Goal: Navigation & Orientation: Find specific page/section

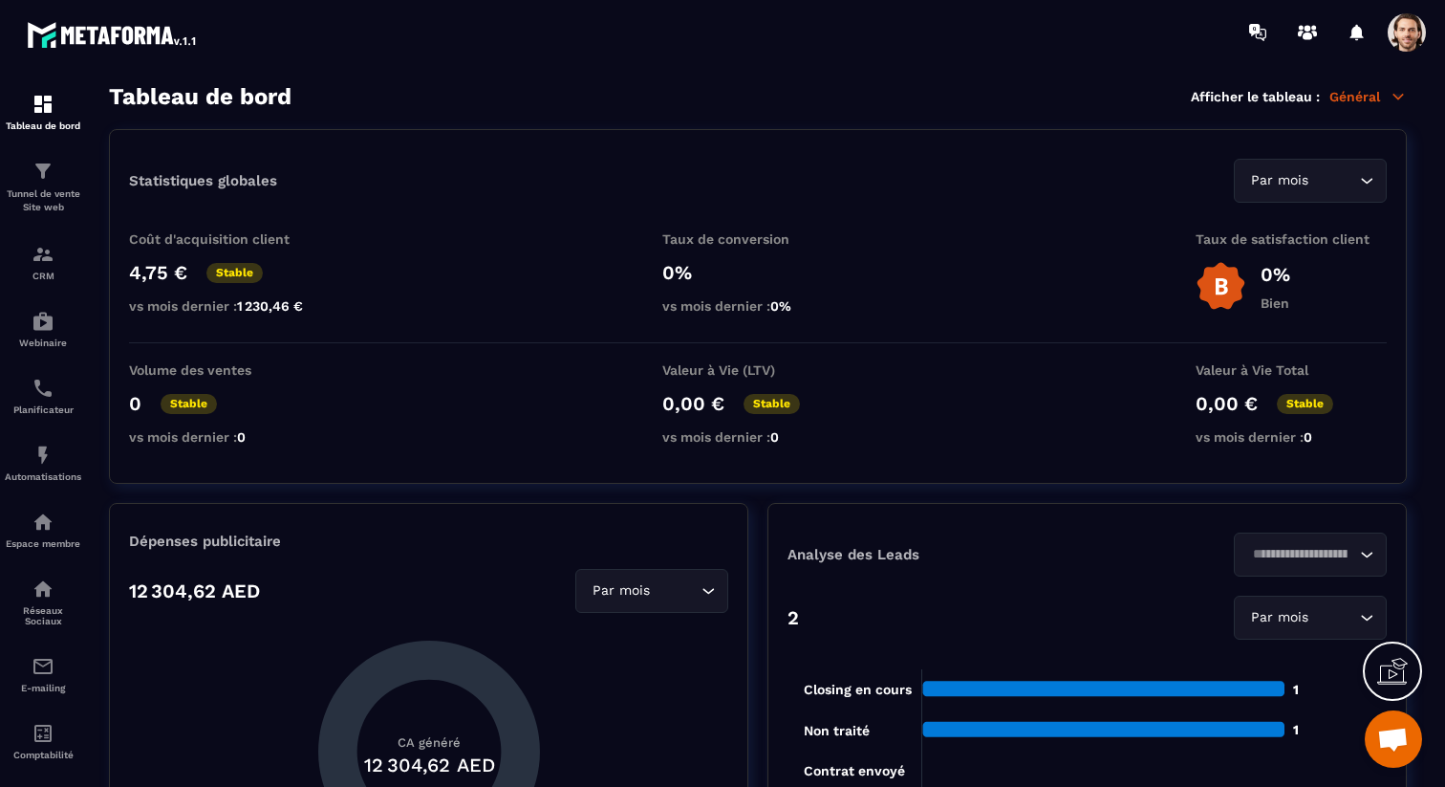
click at [1372, 100] on p "Général" at bounding box center [1368, 96] width 77 height 17
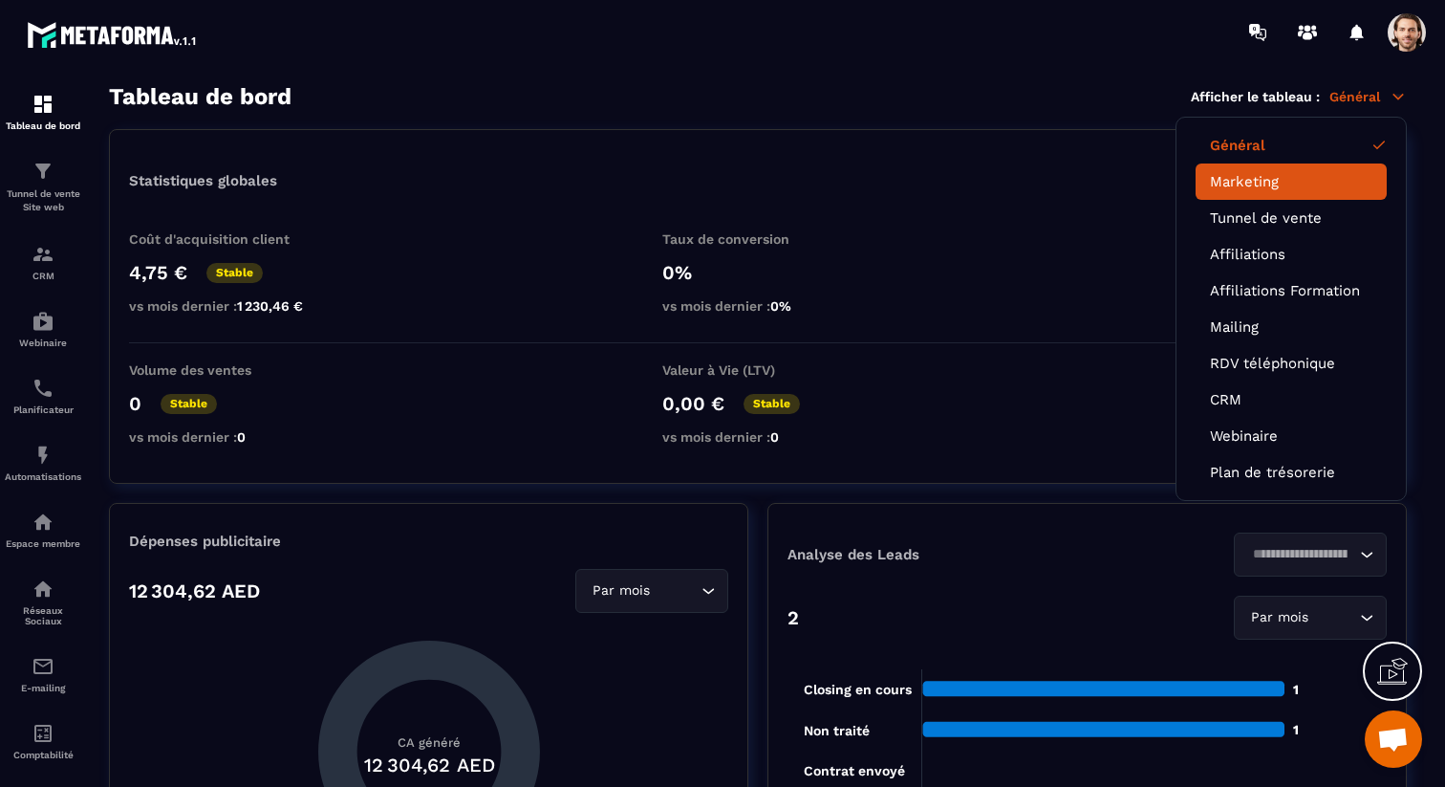
click at [1248, 177] on link "Marketing" at bounding box center [1291, 181] width 163 height 17
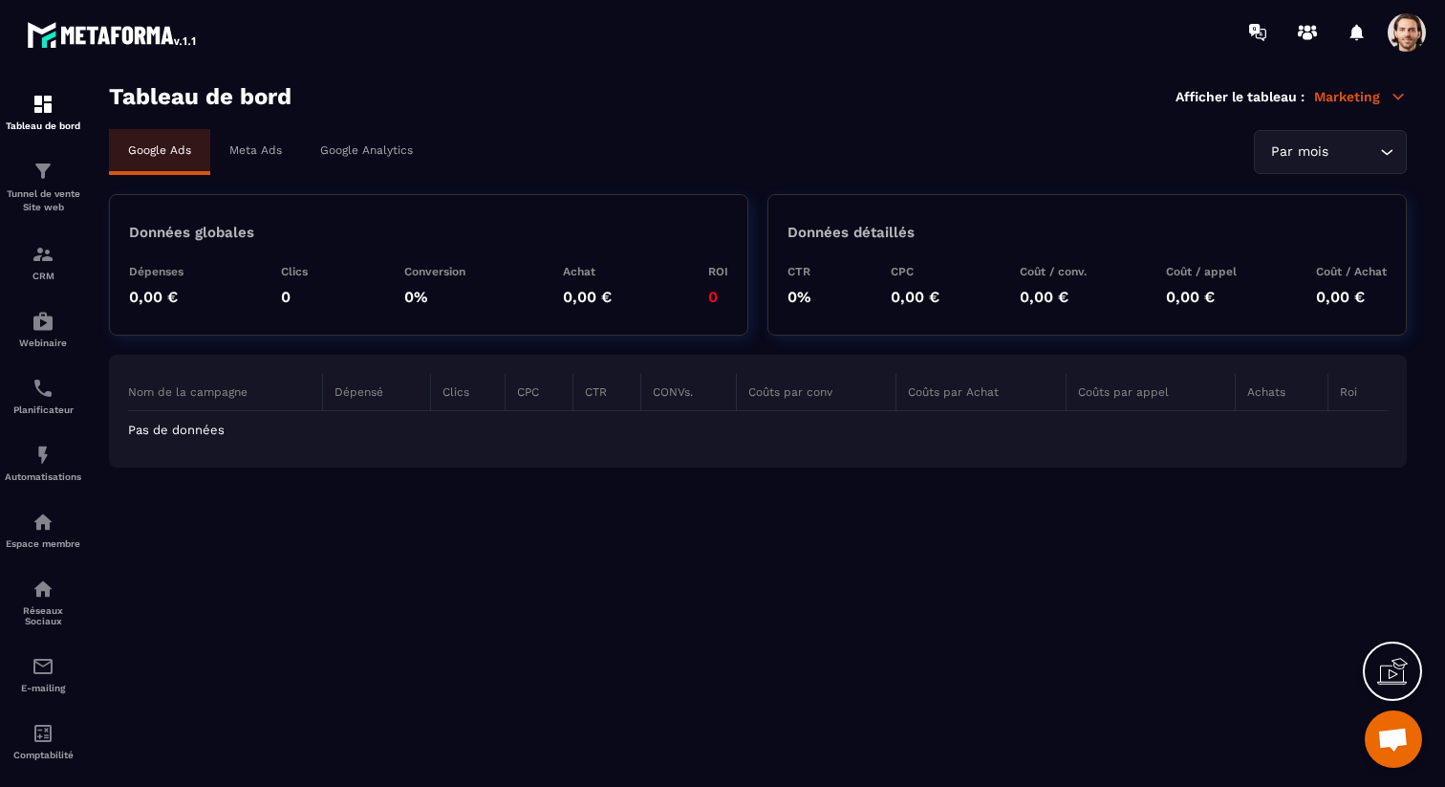
click at [274, 137] on div "Meta Ads" at bounding box center [255, 150] width 91 height 42
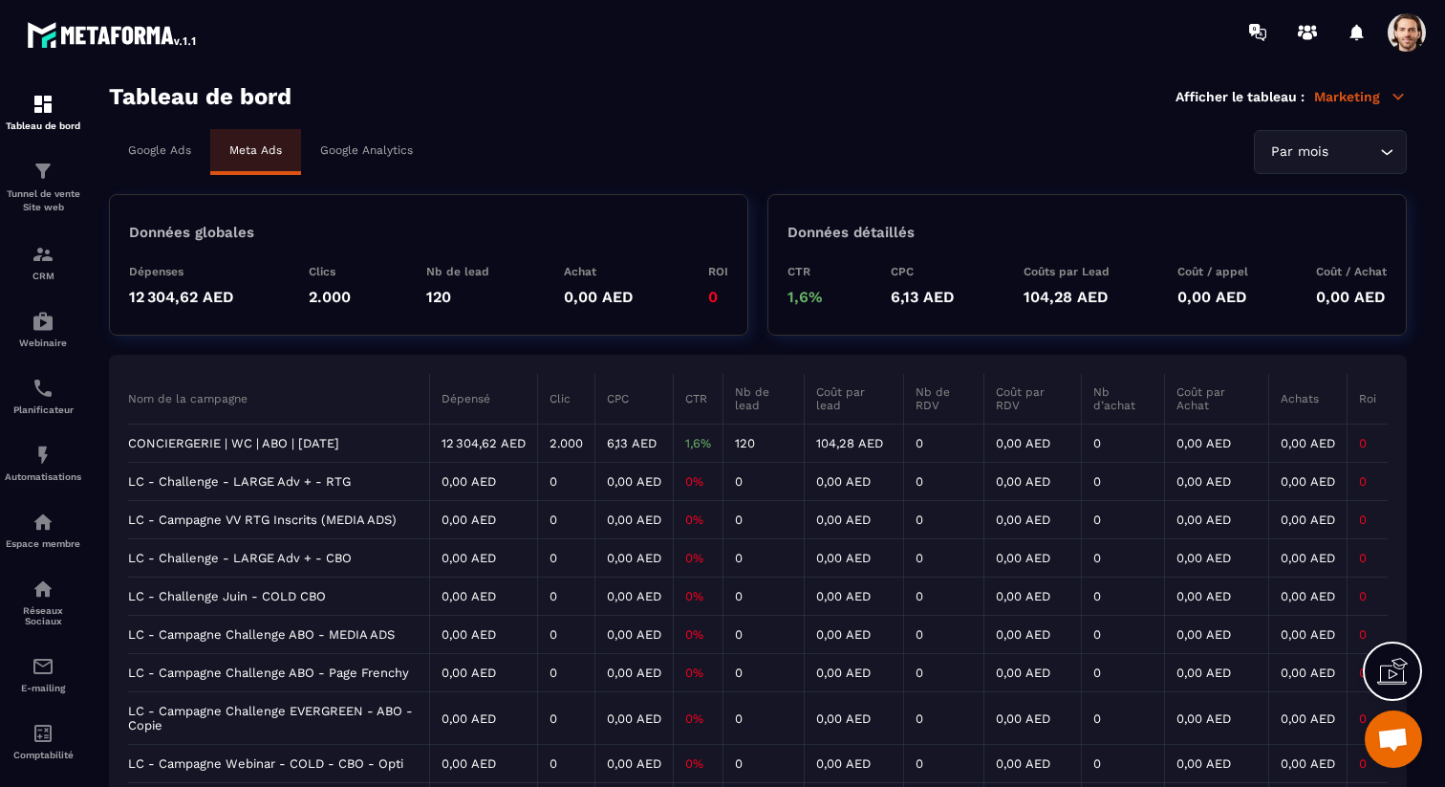
click at [283, 442] on td "CONCIERGERIE | WC | ABO | [DATE]" at bounding box center [278, 443] width 301 height 38
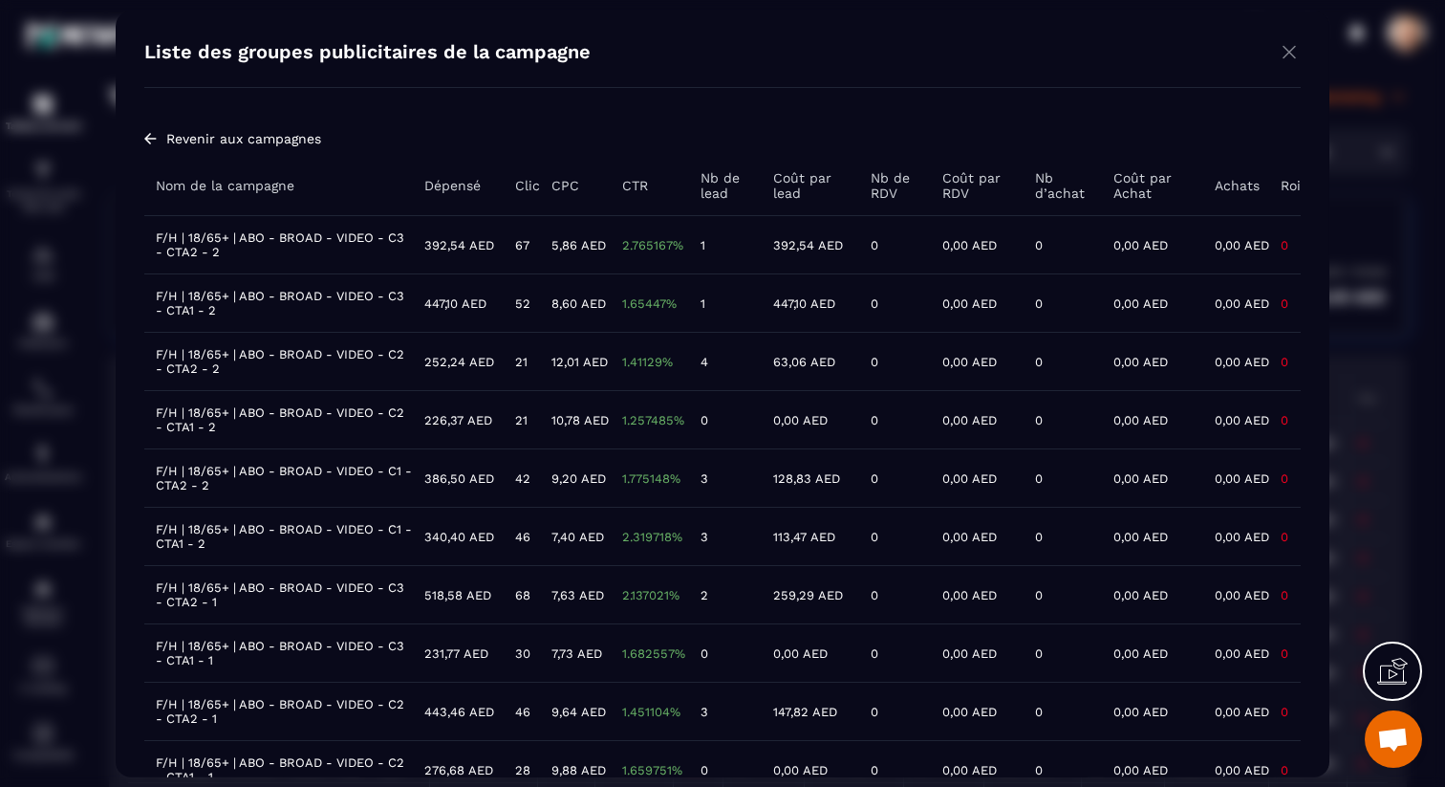
click at [1290, 55] on img "Modal window" at bounding box center [1289, 51] width 23 height 24
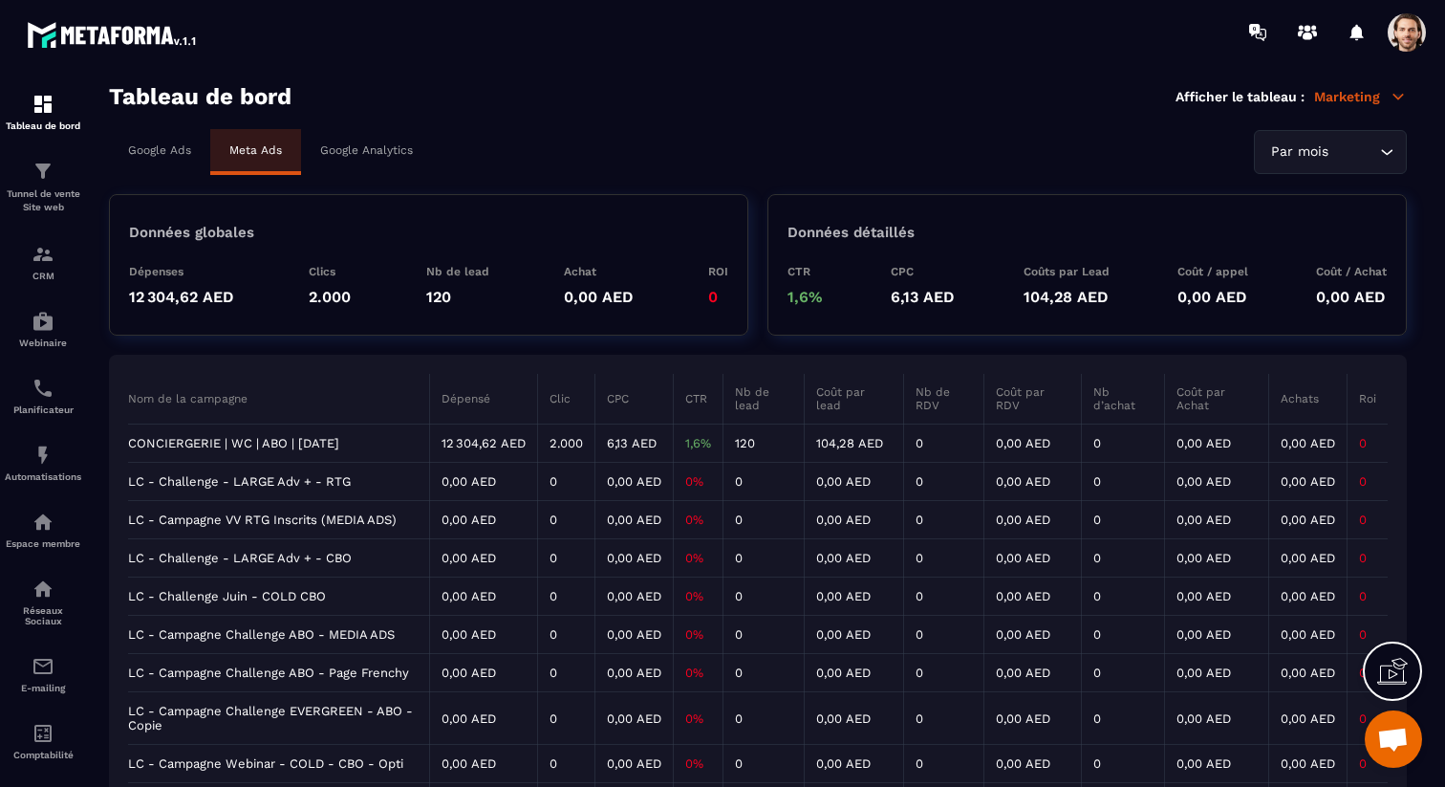
scroll to position [65, 0]
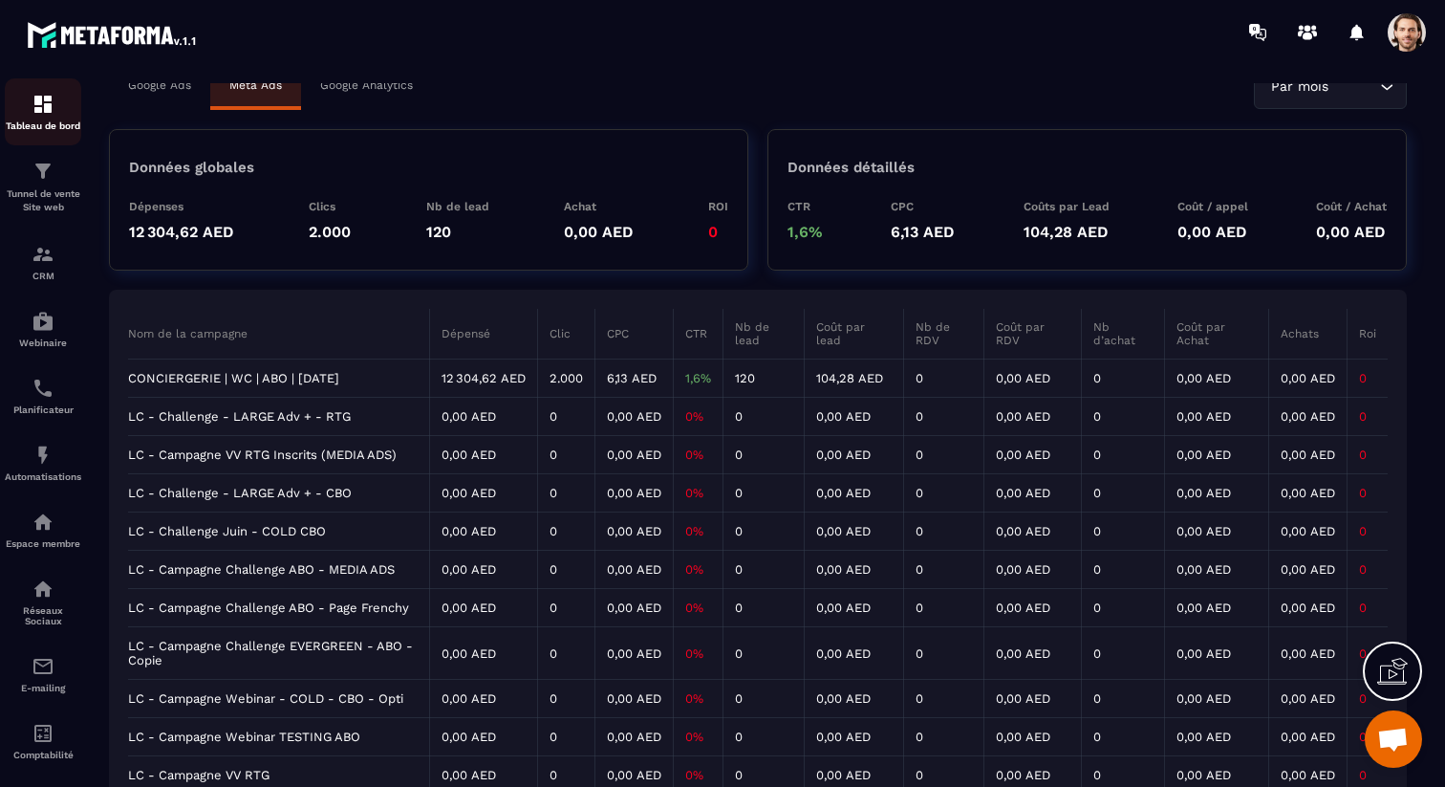
click at [45, 122] on p "Tableau de bord" at bounding box center [43, 125] width 76 height 11
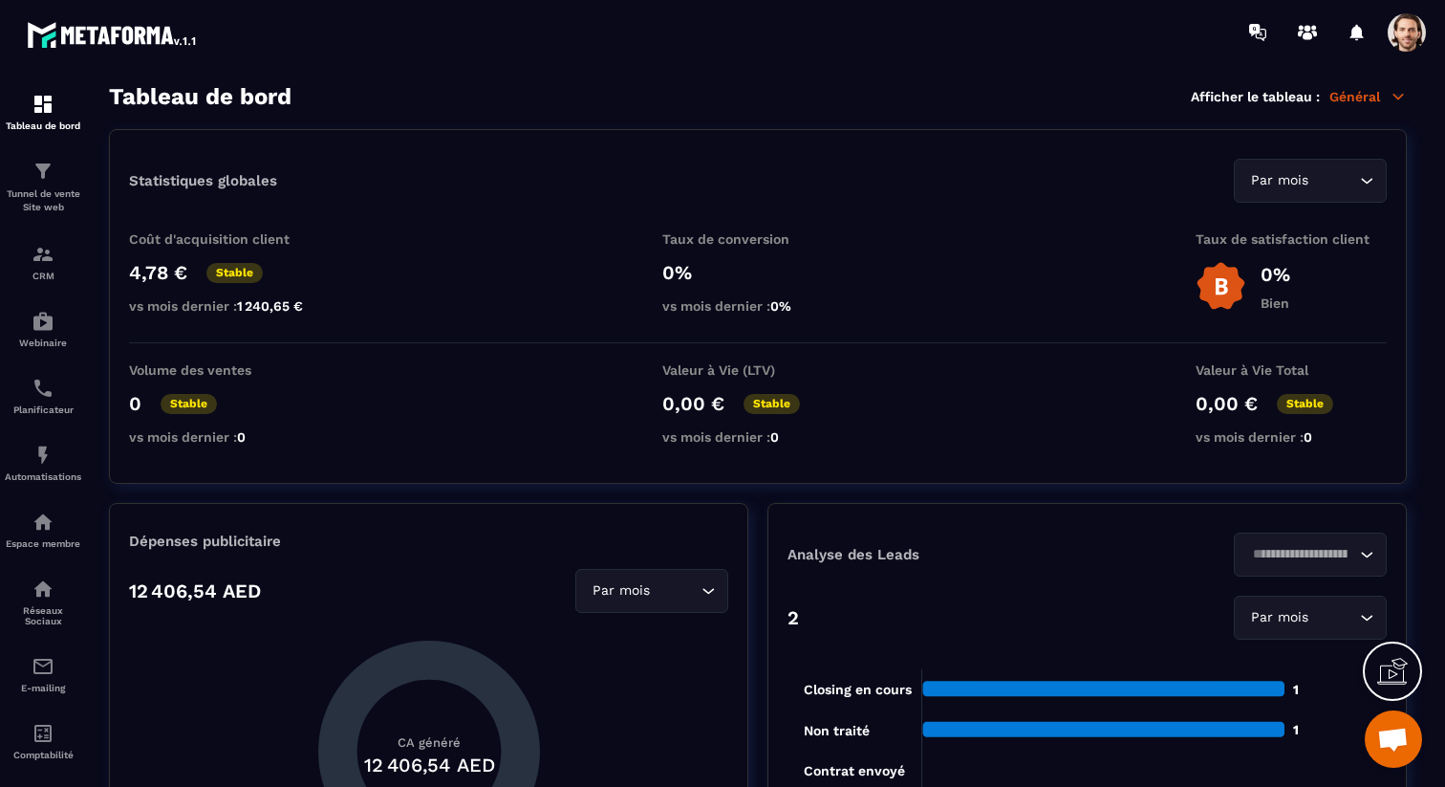
click at [1411, 34] on span at bounding box center [1407, 32] width 38 height 38
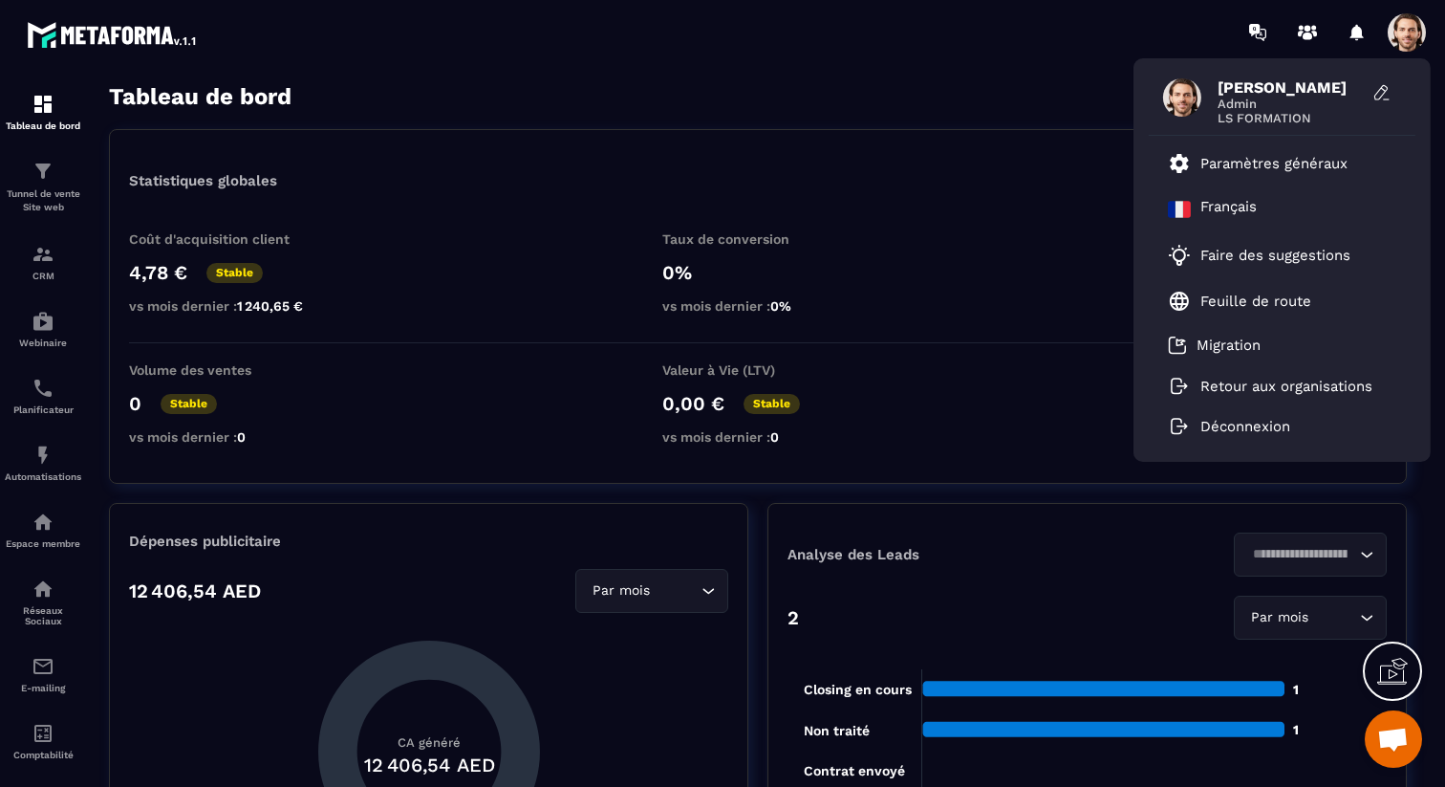
click at [943, 130] on div "Statistiques globales Par mois Loading... Coût d'acquisition client 4,78 € Stab…" at bounding box center [758, 306] width 1298 height 355
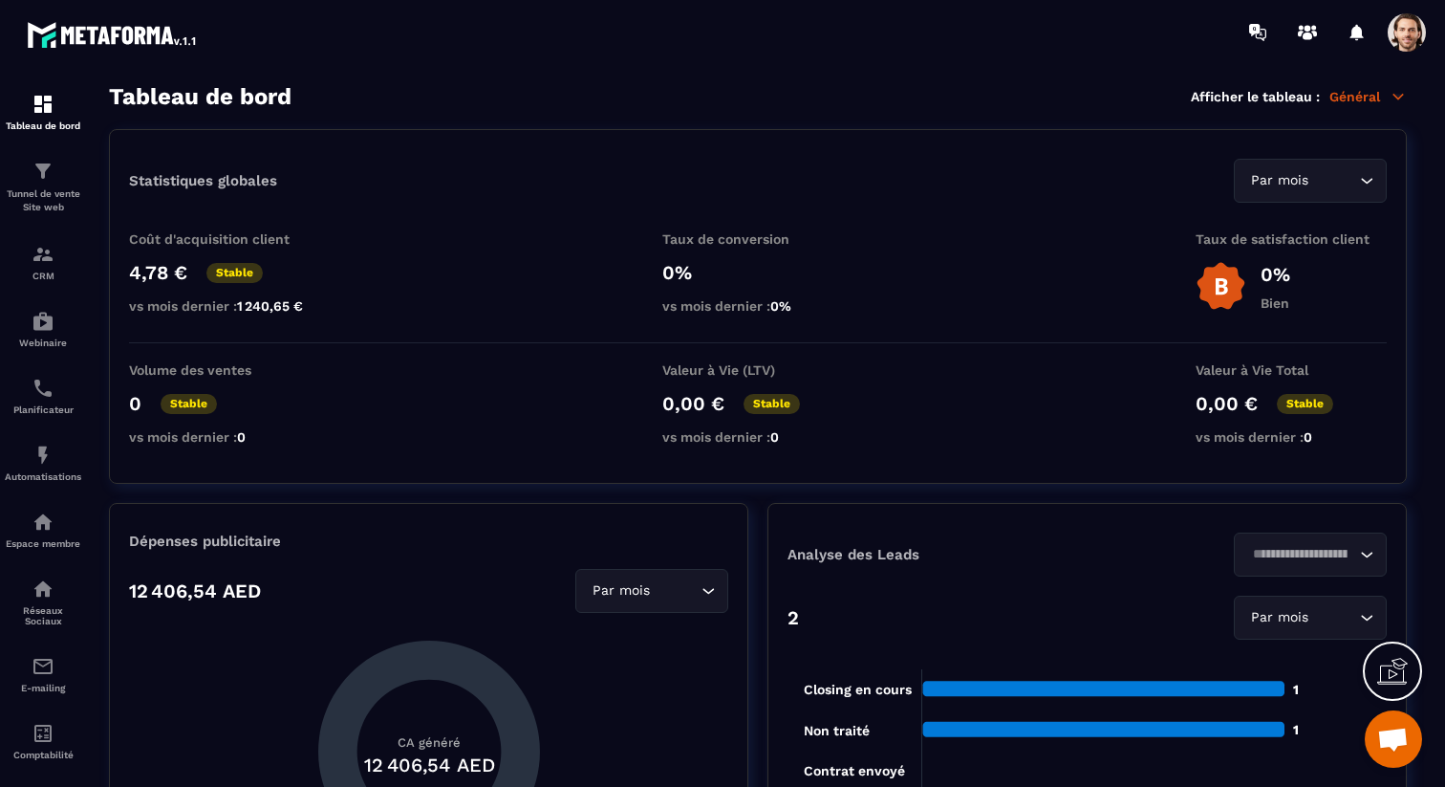
click at [1381, 105] on div "Tableau de bord Afficher le tableau : Général" at bounding box center [758, 96] width 1298 height 27
click at [1381, 98] on p "Général" at bounding box center [1368, 96] width 77 height 17
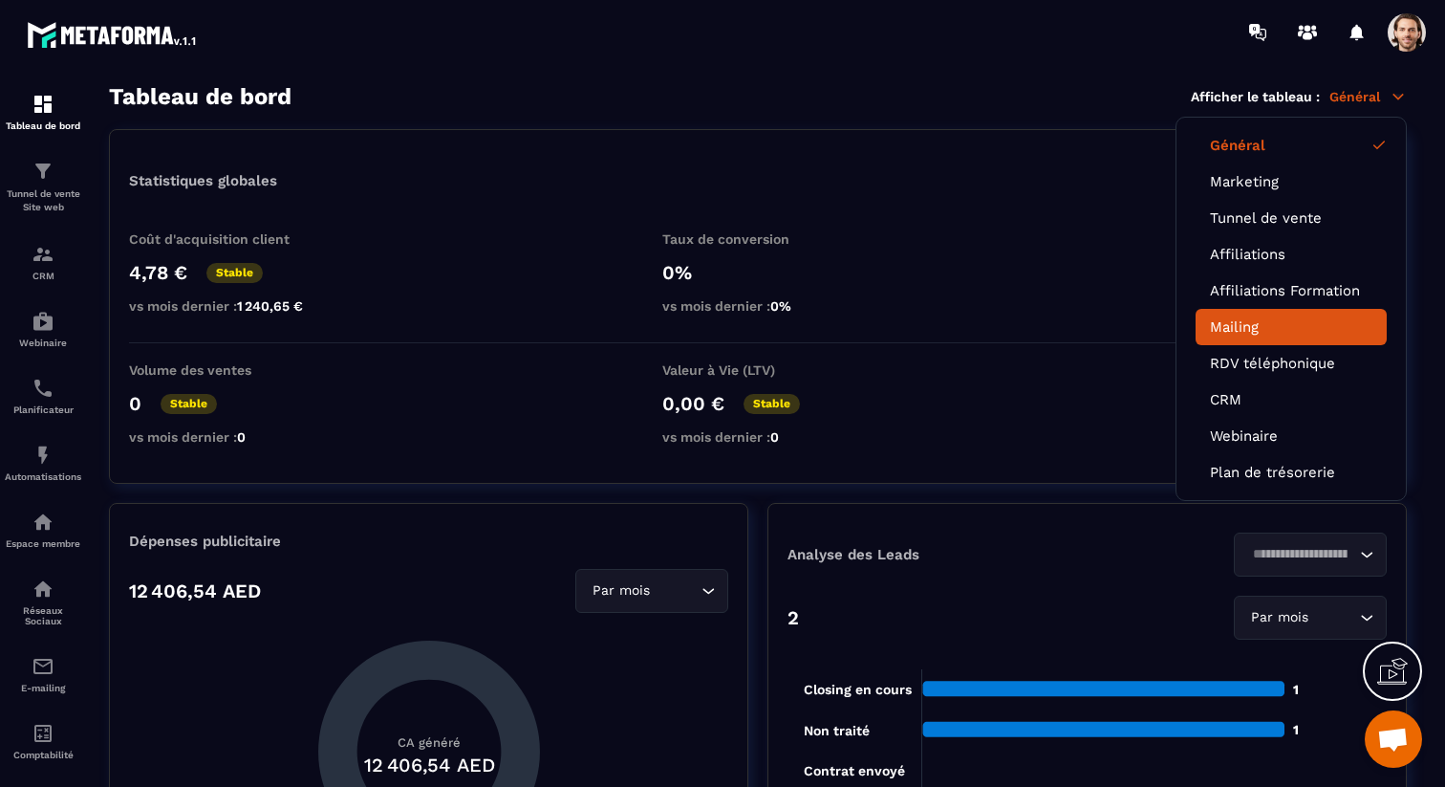
click at [1293, 325] on link "Mailing" at bounding box center [1291, 326] width 163 height 17
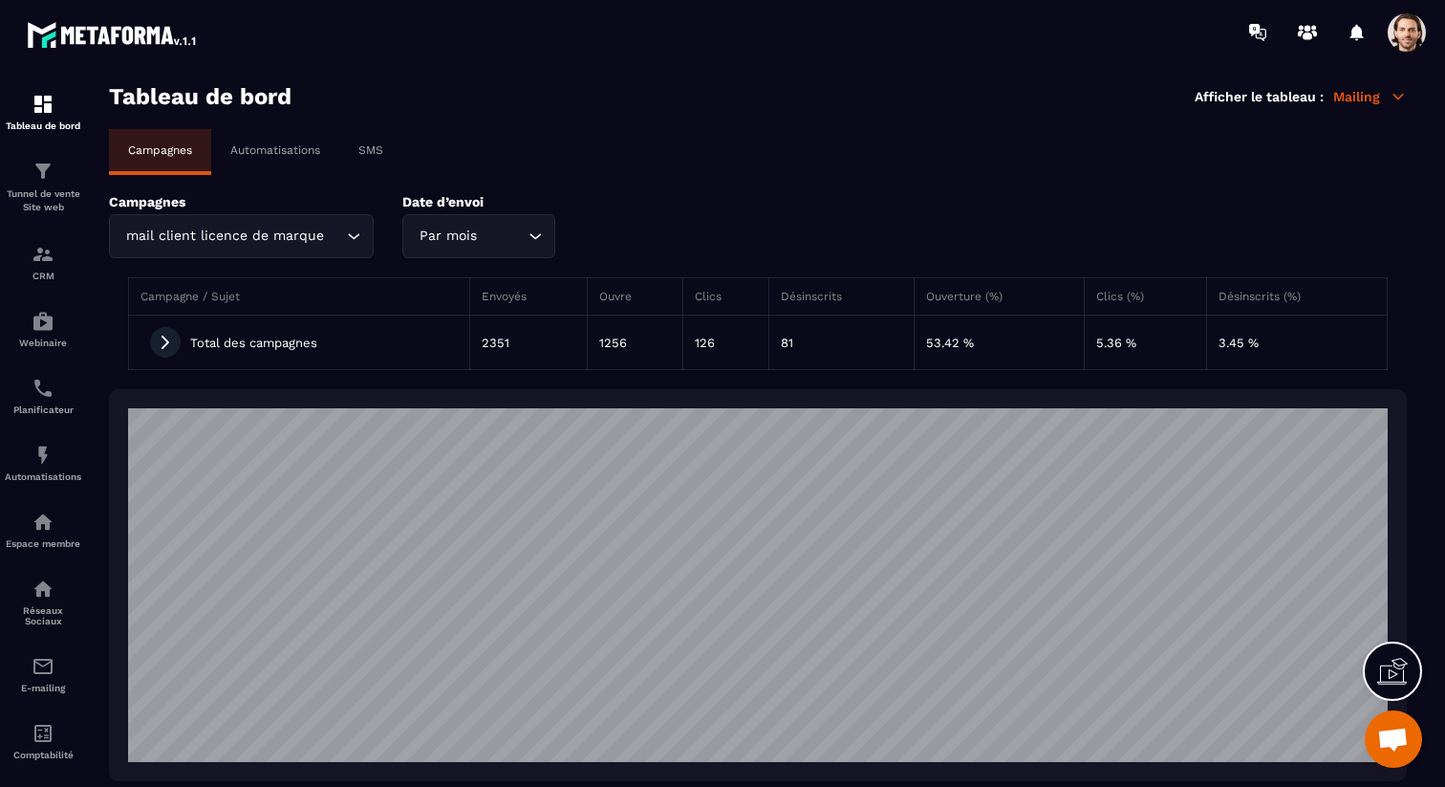
click at [274, 154] on p "Automatisations" at bounding box center [275, 149] width 90 height 13
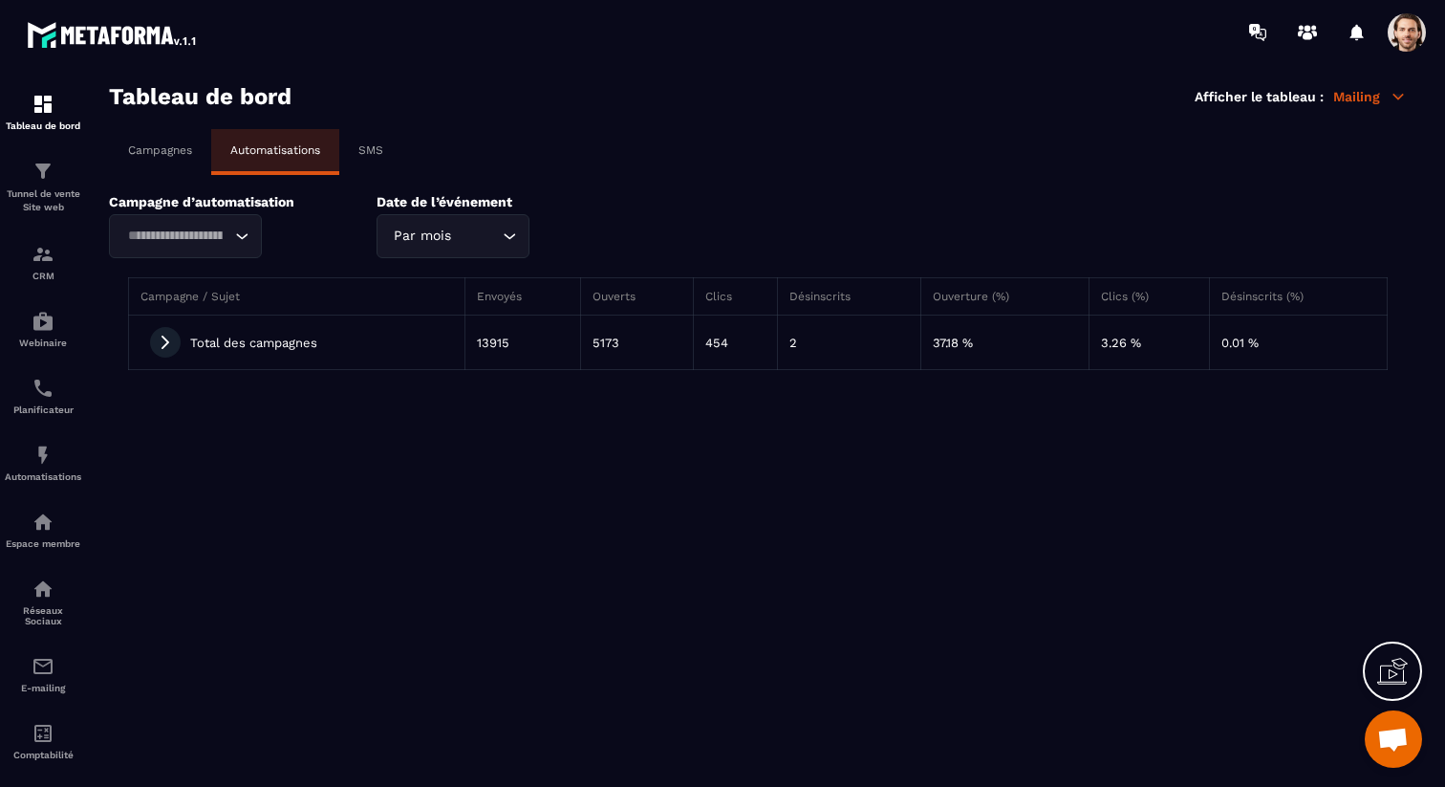
click at [163, 340] on icon at bounding box center [165, 342] width 17 height 17
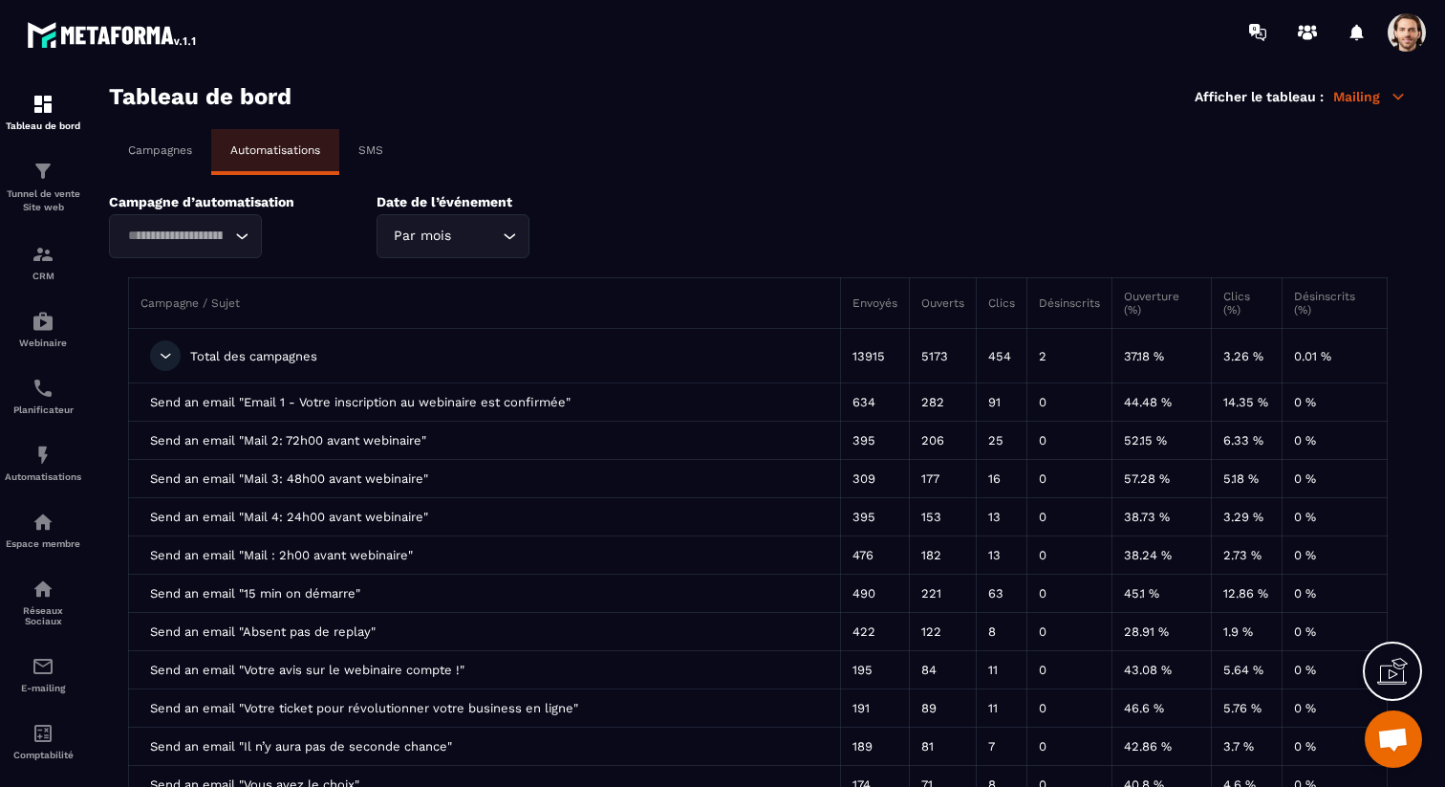
scroll to position [23, 0]
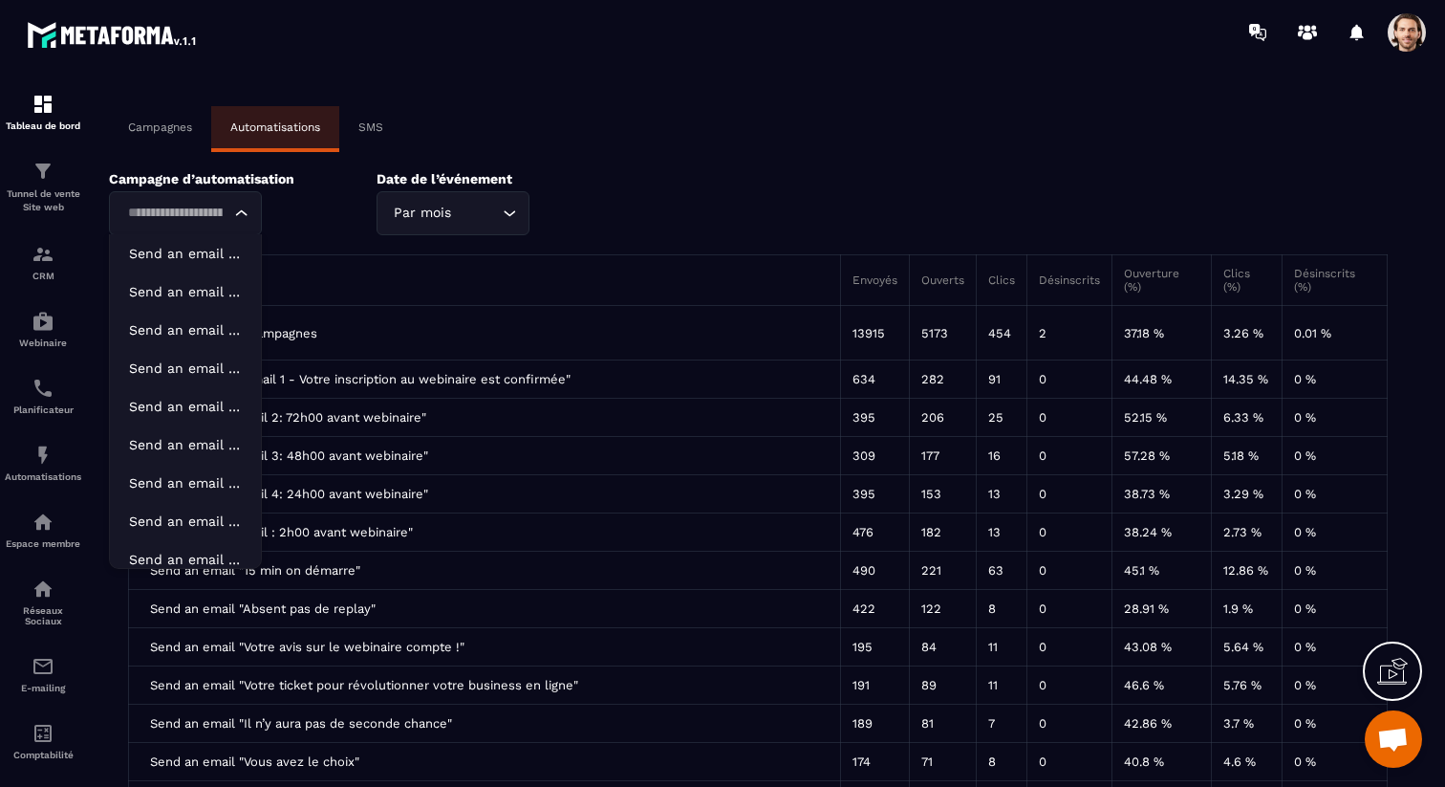
click at [236, 216] on icon "Search for option" at bounding box center [241, 213] width 19 height 19
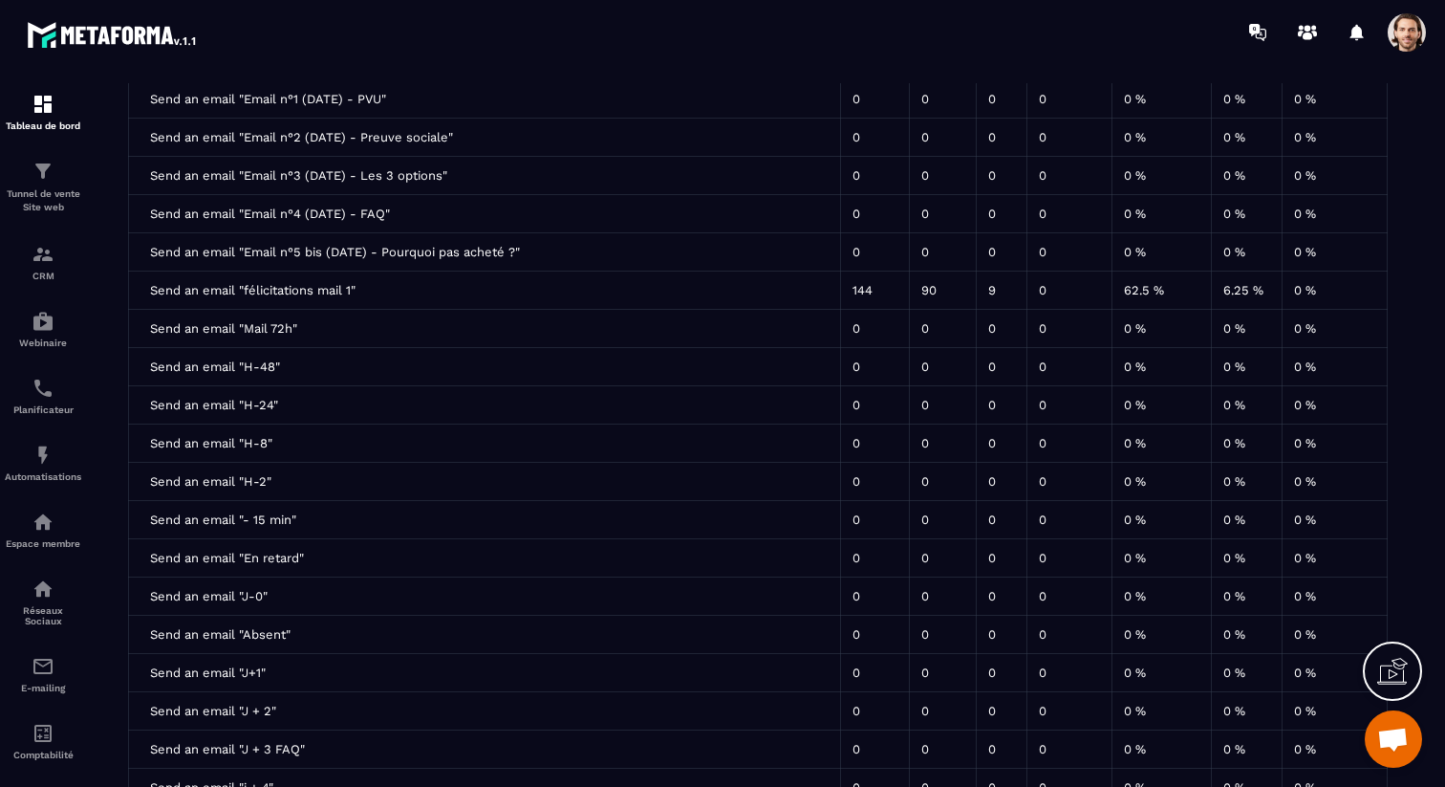
scroll to position [6372, 0]
click at [1404, 41] on span at bounding box center [1407, 32] width 38 height 38
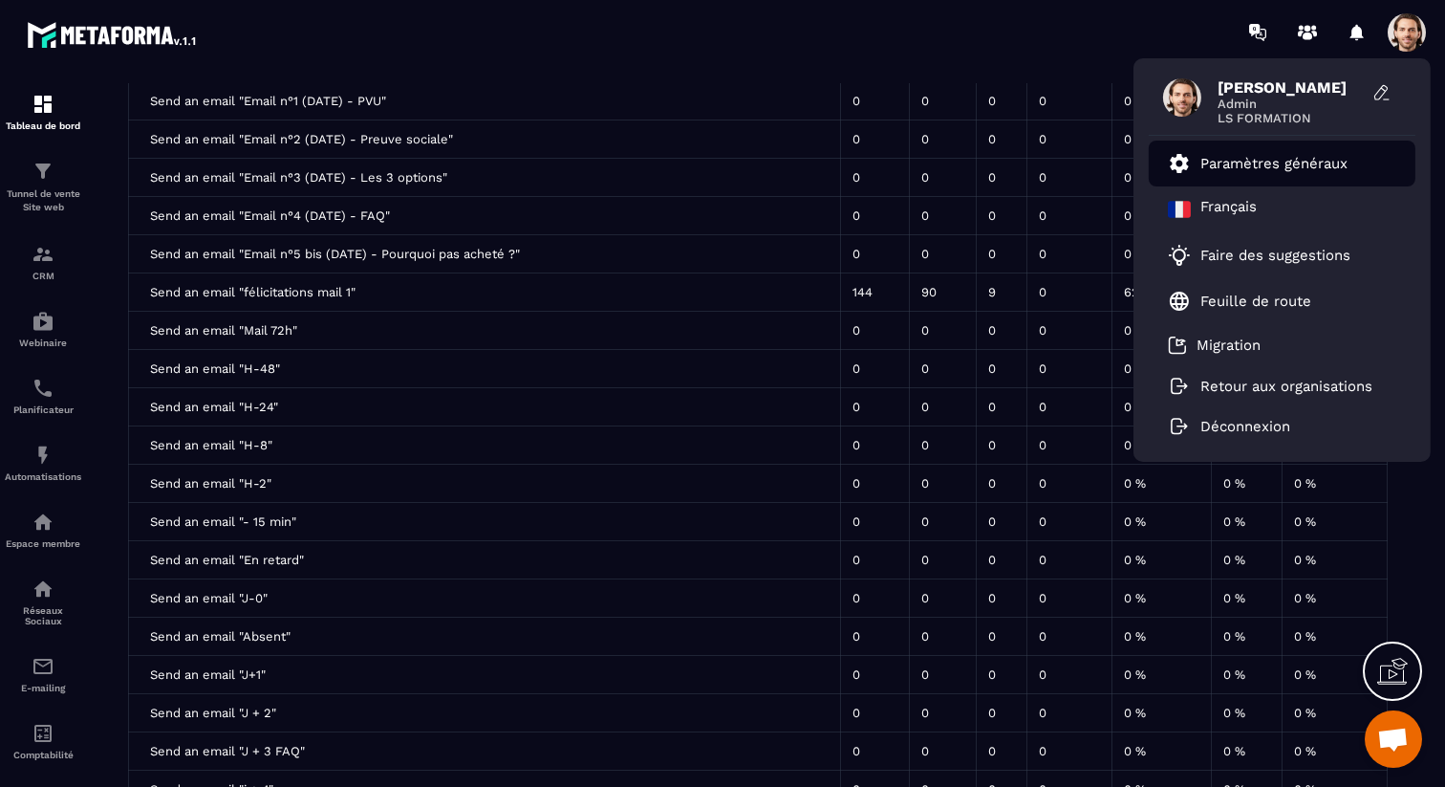
click at [1261, 163] on p "Paramètres généraux" at bounding box center [1274, 163] width 147 height 17
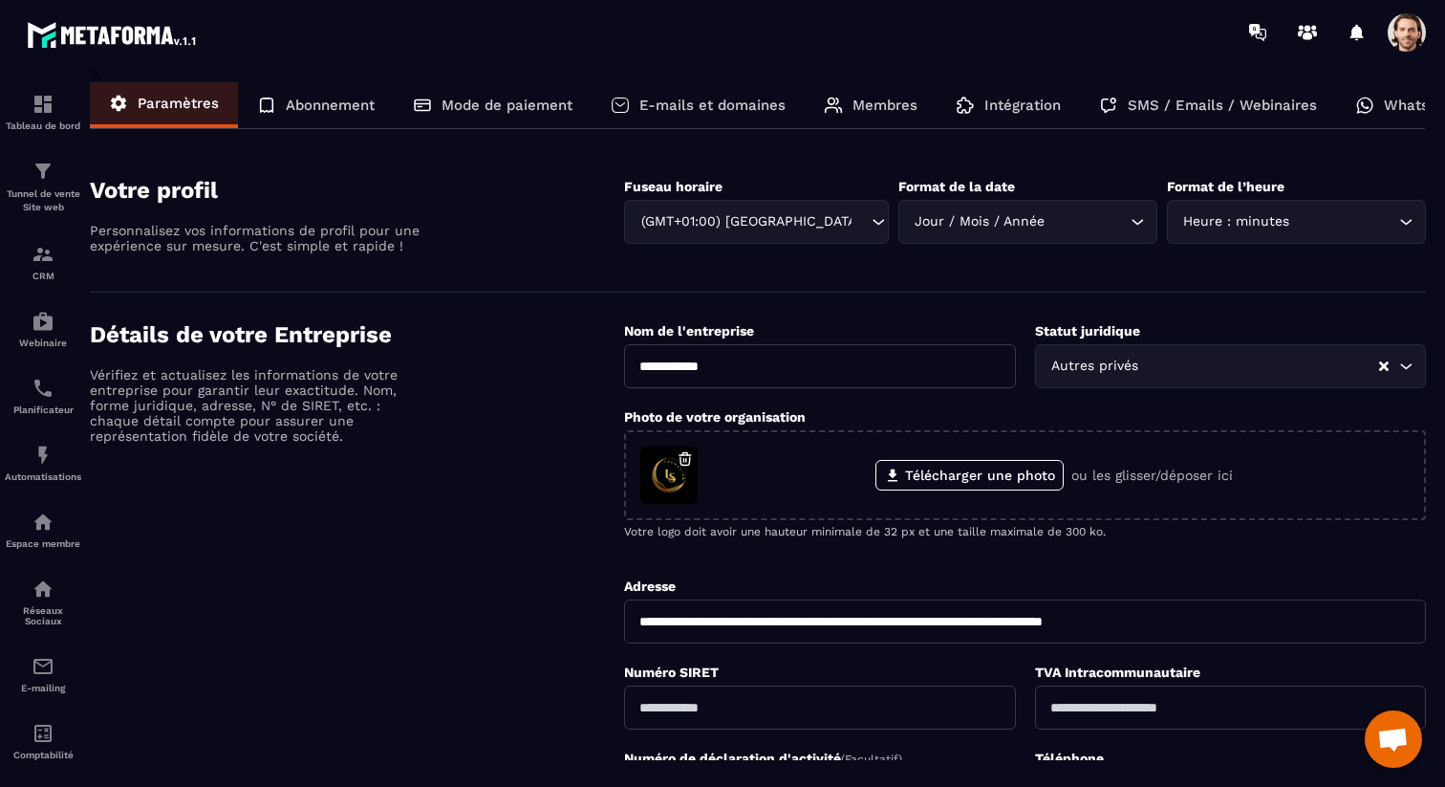
click at [1226, 125] on div "SMS / Emails / Webinaires" at bounding box center [1208, 105] width 256 height 46
